Goal: Information Seeking & Learning: Learn about a topic

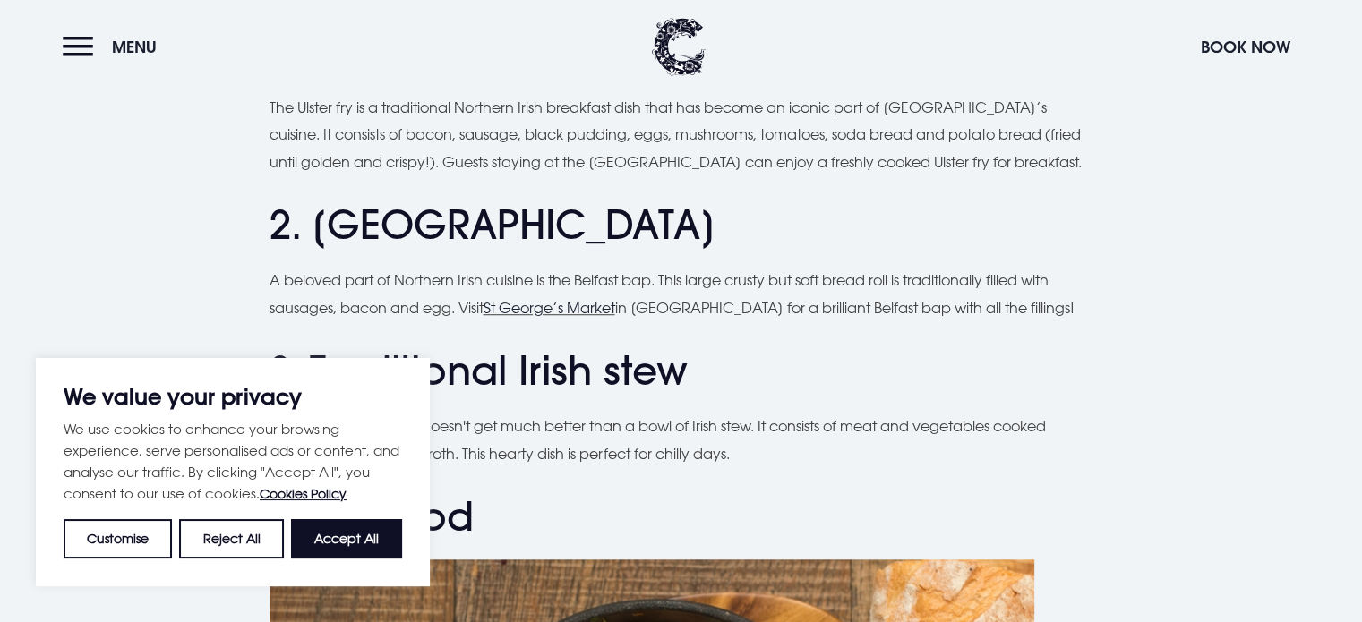
scroll to position [1289, 0]
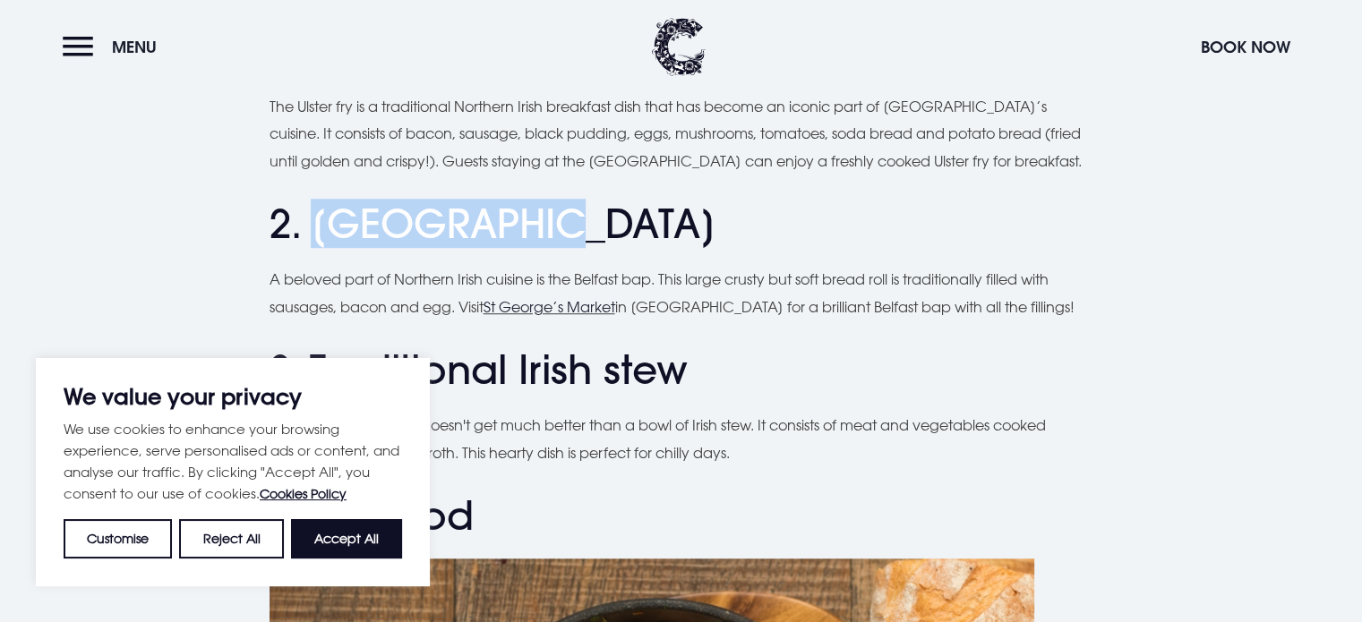
drag, startPoint x: 532, startPoint y: 245, endPoint x: 316, endPoint y: 245, distance: 215.8
click at [316, 245] on h2 "2. [GEOGRAPHIC_DATA]" at bounding box center [681, 224] width 824 height 47
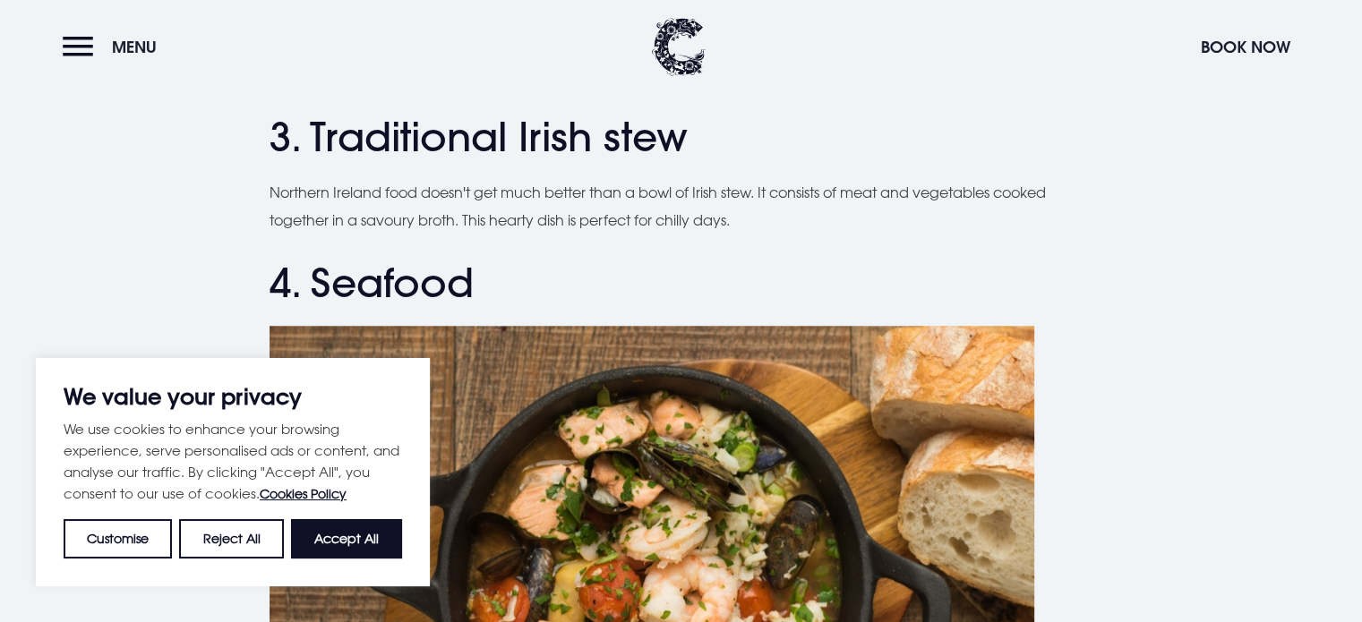
scroll to position [1522, 0]
click at [340, 536] on button "Accept All" at bounding box center [346, 538] width 111 height 39
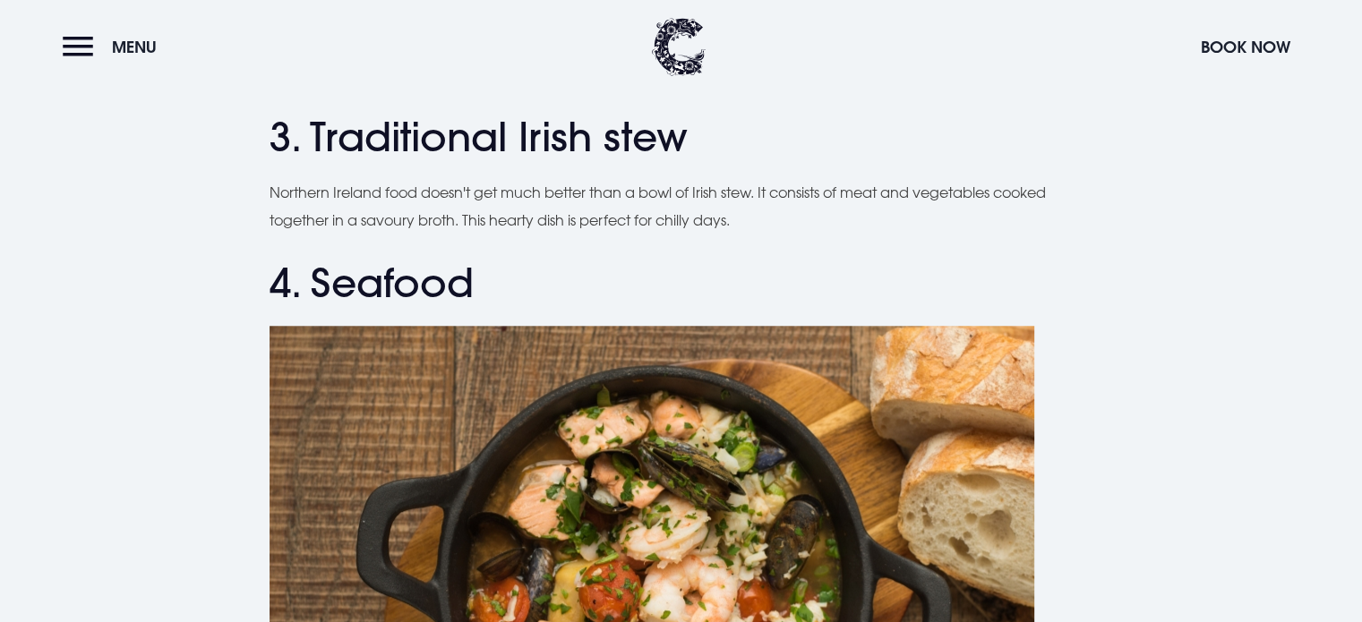
checkbox input "true"
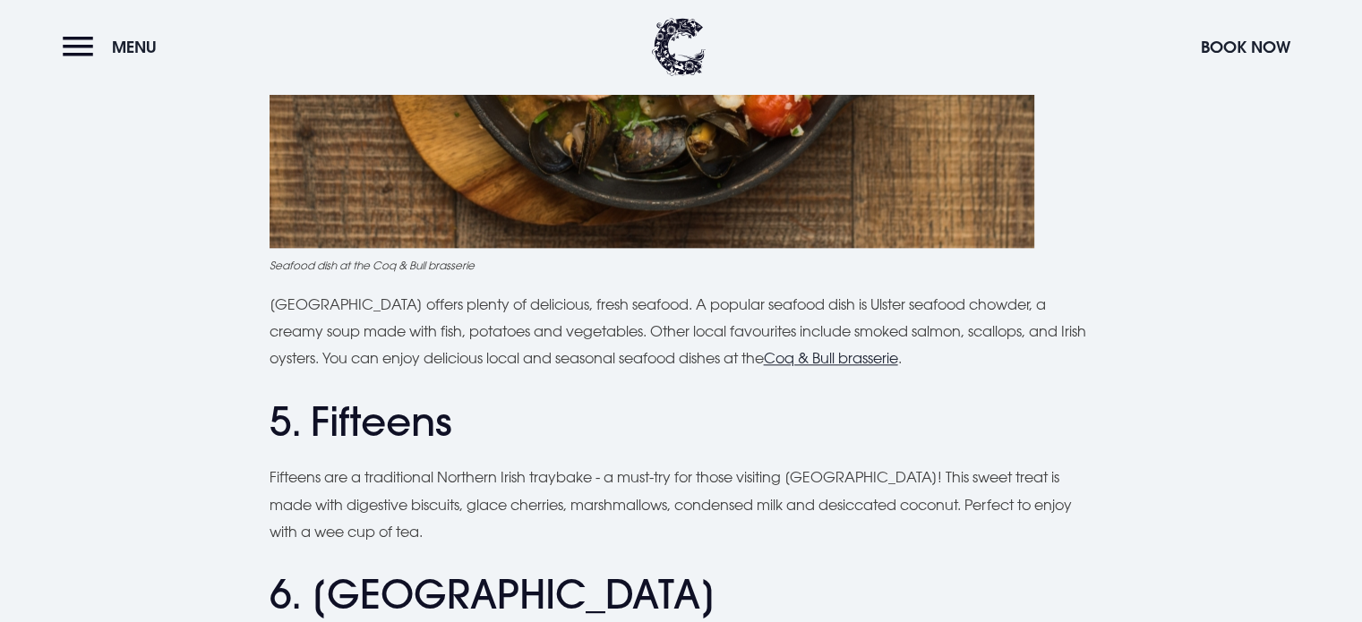
scroll to position [2143, 0]
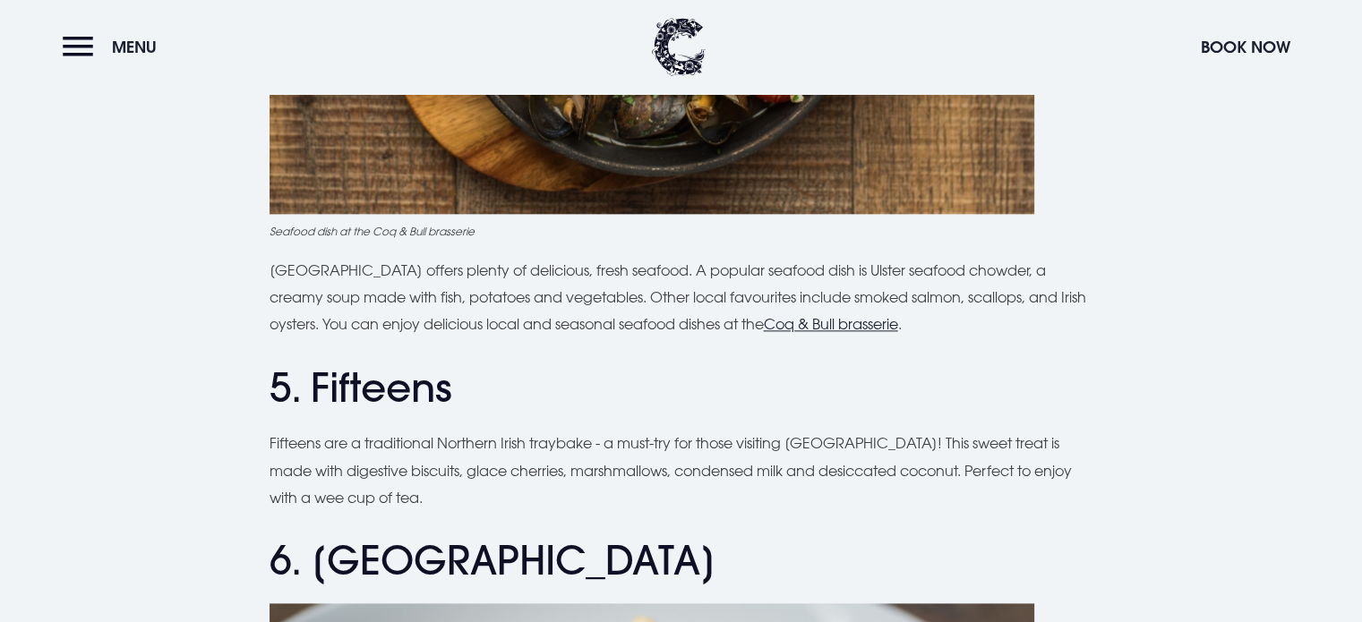
click at [377, 364] on h2 "5. Fifteens" at bounding box center [681, 387] width 824 height 47
